Goal: Information Seeking & Learning: Learn about a topic

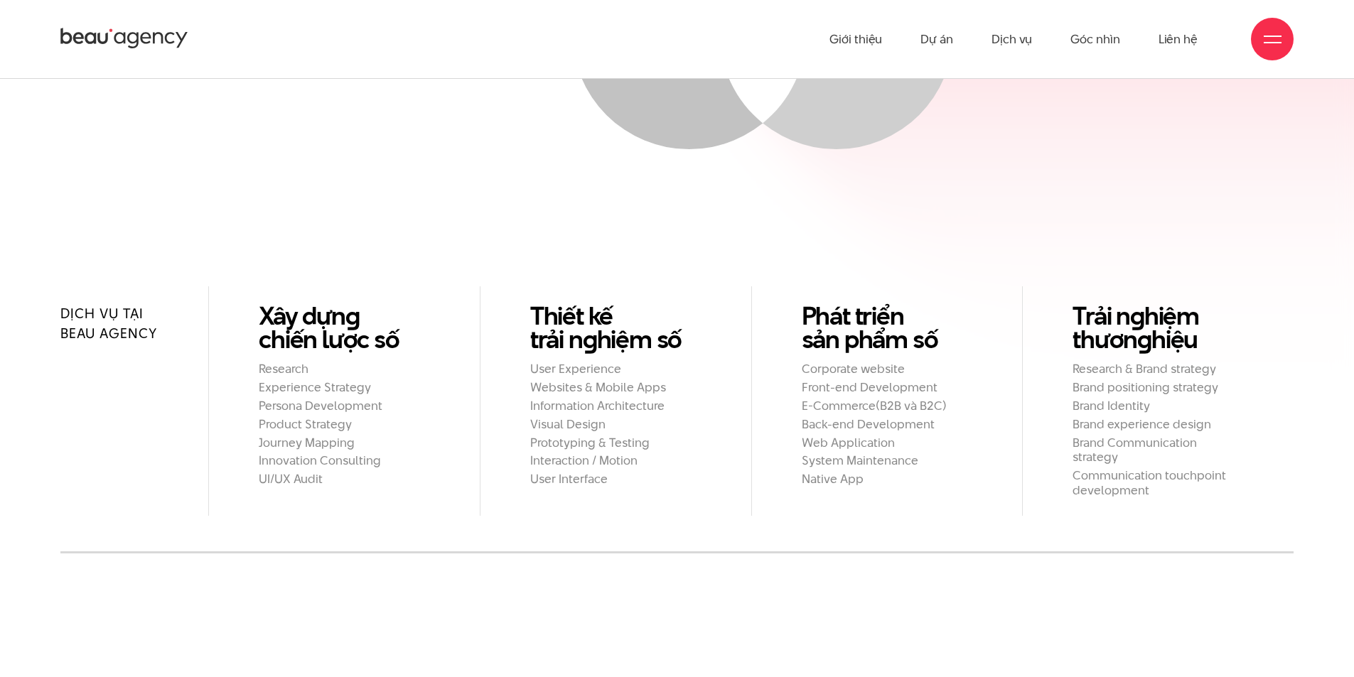
scroll to position [1421, 0]
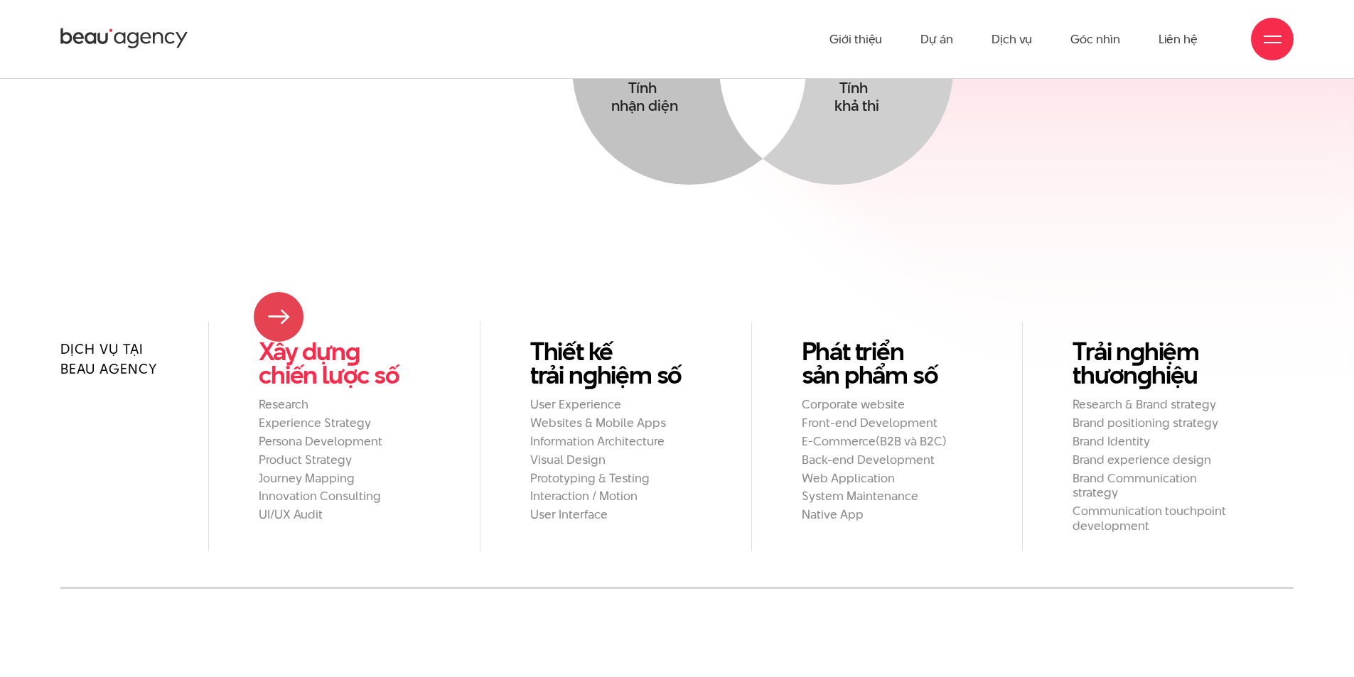
click at [279, 340] on link "Xây dựn g chiến lược số" at bounding box center [344, 363] width 171 height 47
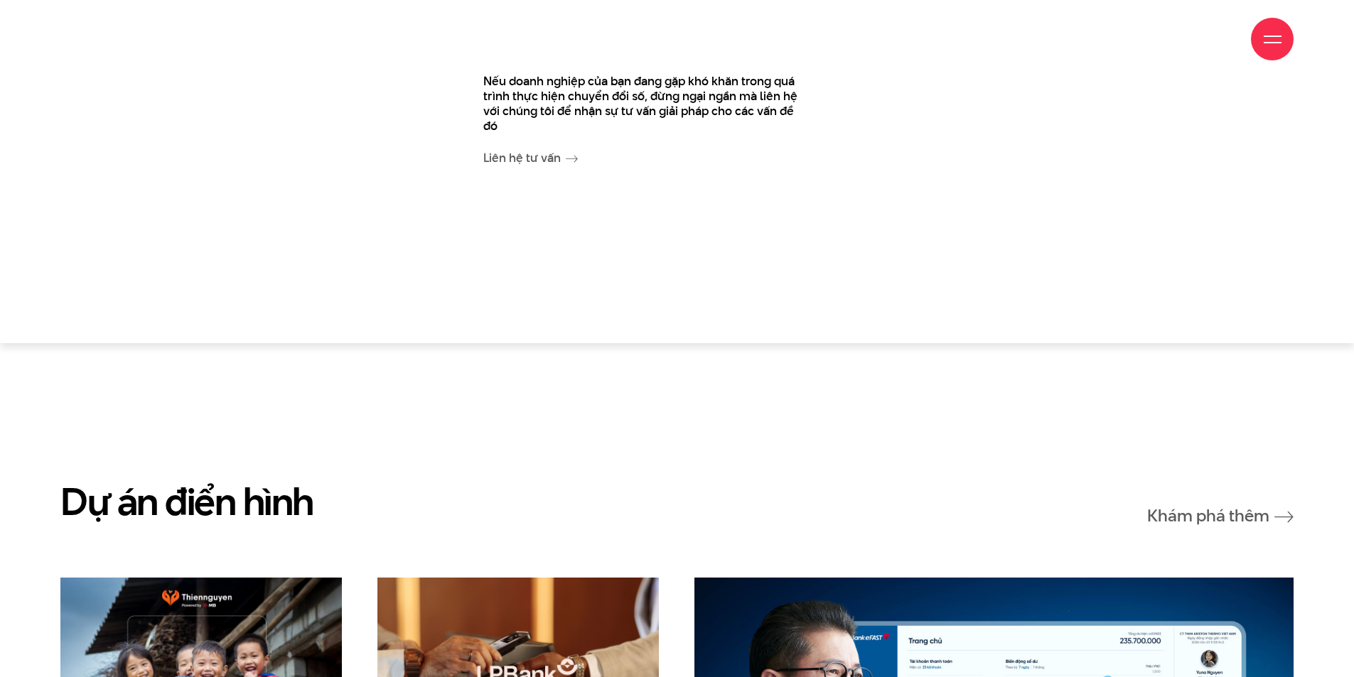
scroll to position [3838, 0]
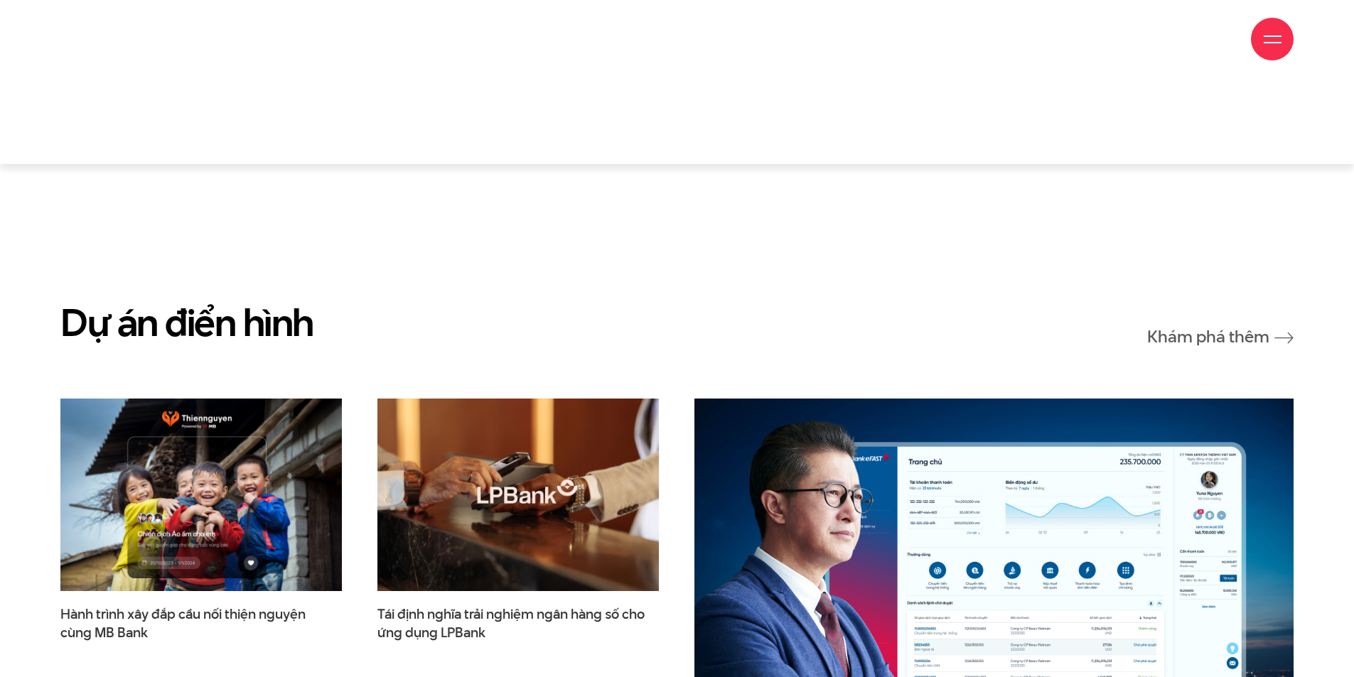
click at [714, 235] on section "Dự án điển hình Khám phá thêm Hành trình xây đắp cầu nối thiện nguyện cùng MB B…" at bounding box center [677, 668] width 1354 height 1009
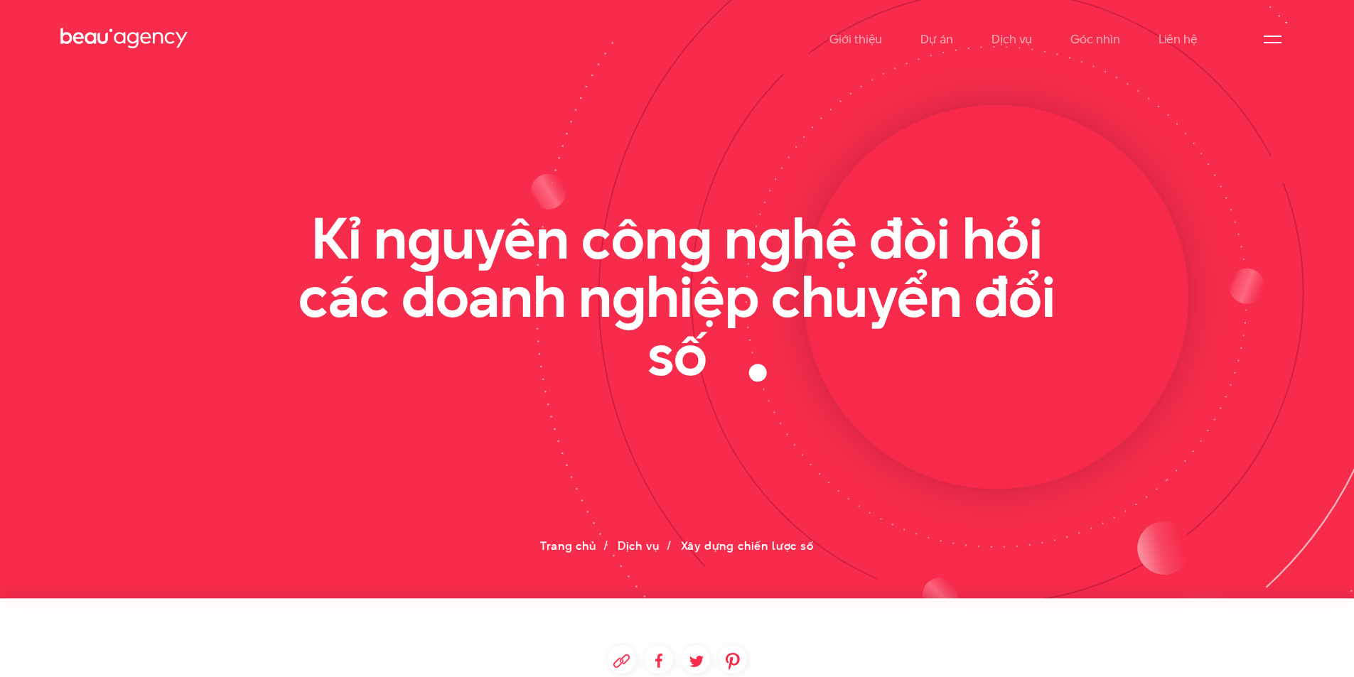
scroll to position [0, 0]
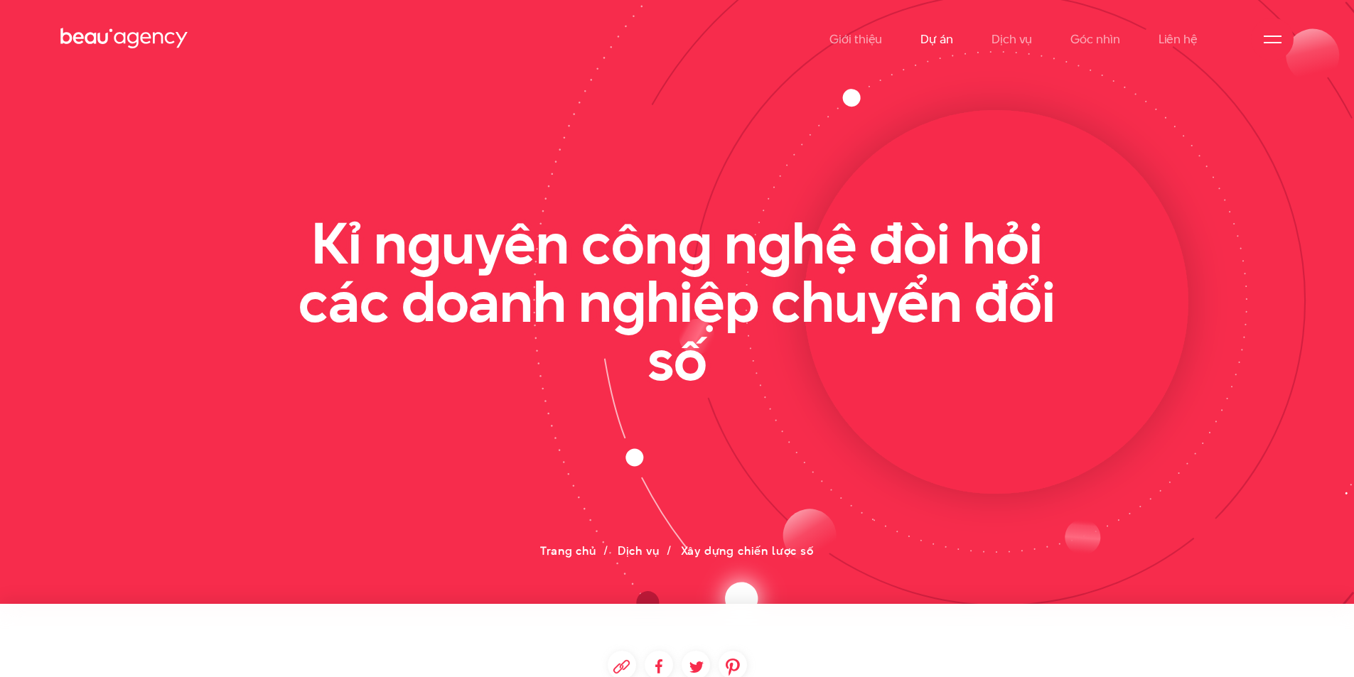
click at [947, 35] on link "Dự án" at bounding box center [936, 39] width 33 height 78
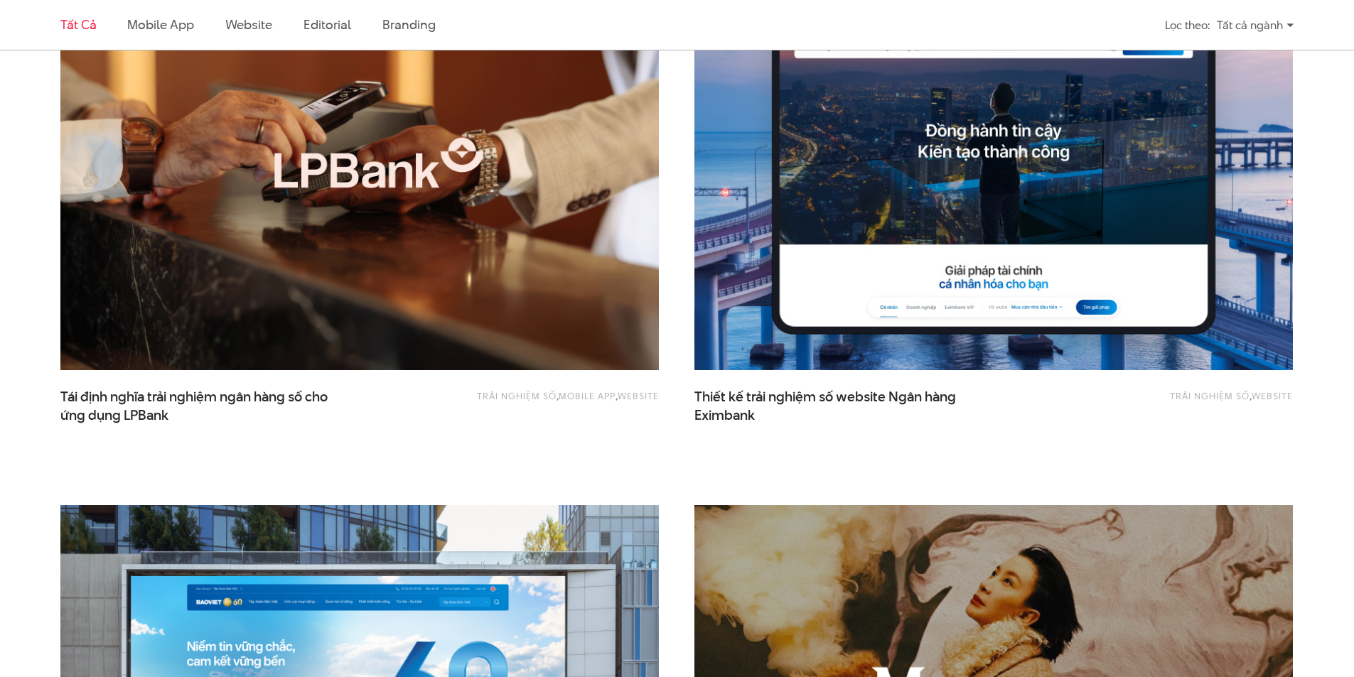
scroll to position [1137, 0]
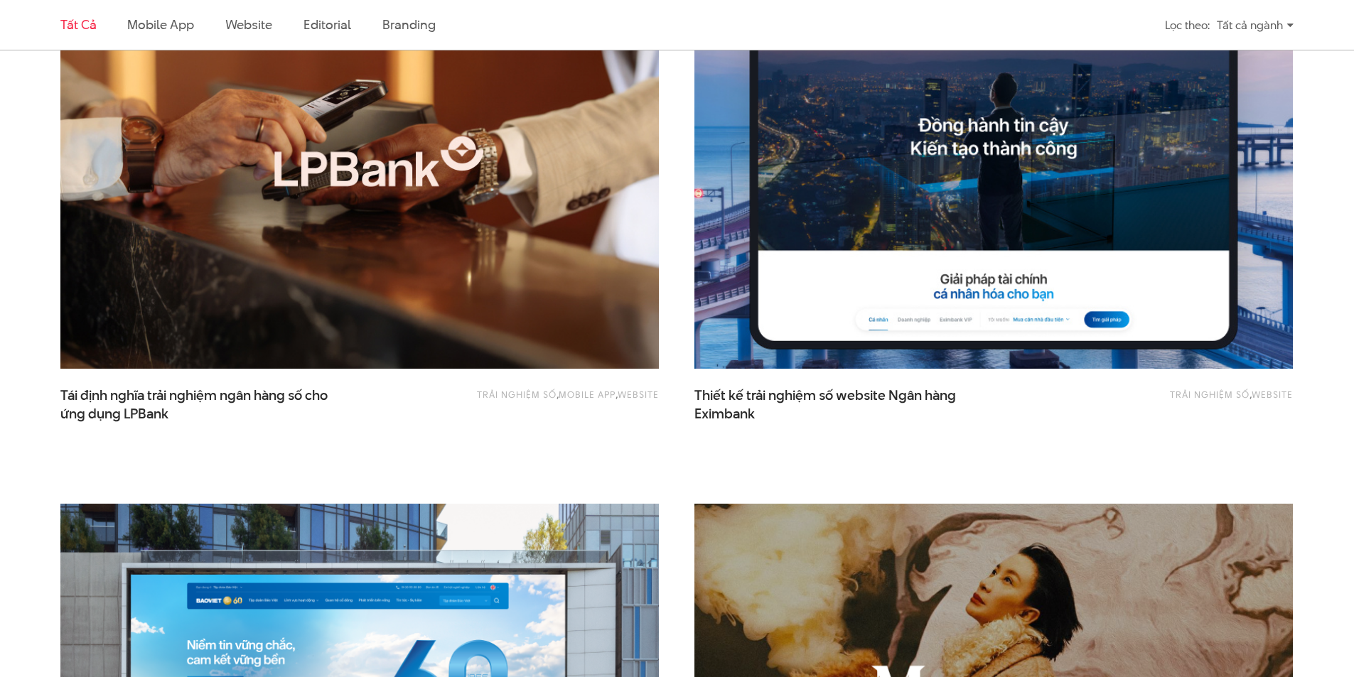
click at [974, 245] on img at bounding box center [993, 168] width 658 height 441
